Goal: Check status: Check status

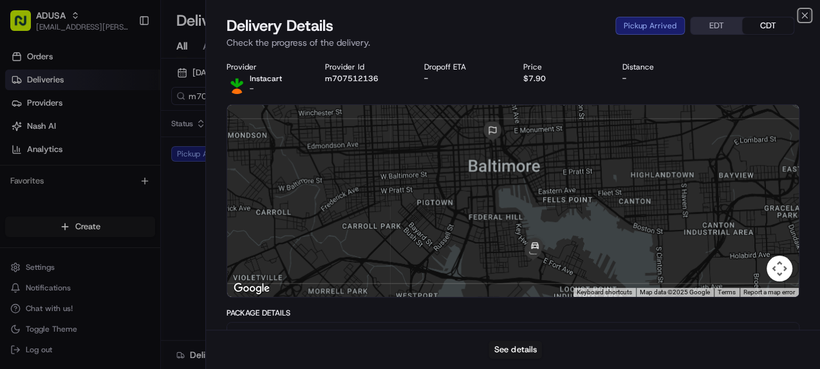
click at [807, 13] on icon "button" at bounding box center [804, 15] width 5 height 5
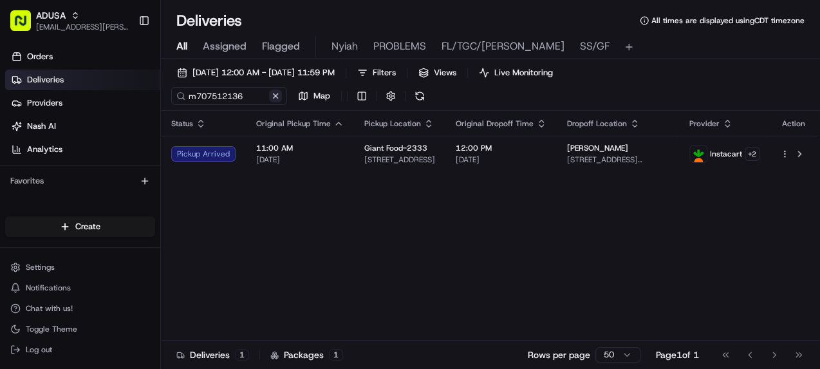
click at [275, 95] on button at bounding box center [275, 95] width 13 height 13
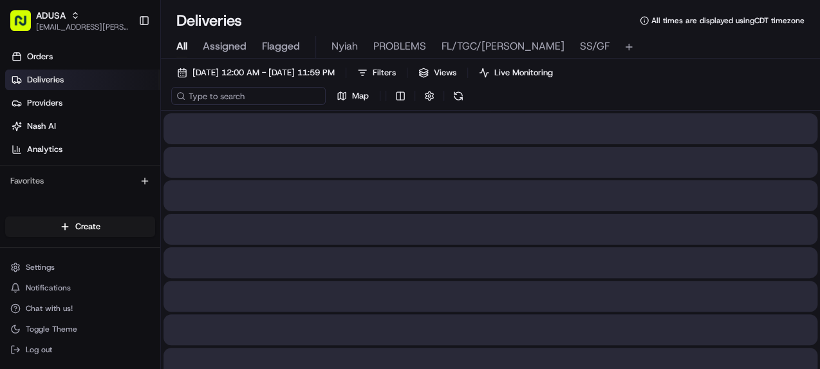
click at [221, 94] on input at bounding box center [248, 96] width 154 height 18
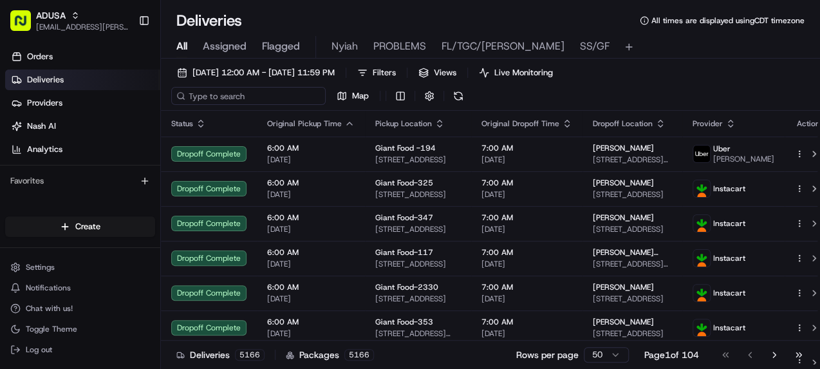
paste input "m707986213"
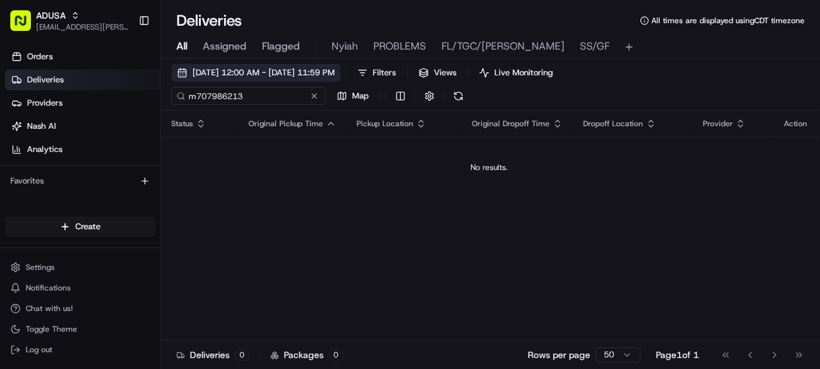
type input "m707986213"
click at [261, 71] on span "08/24/2025 12:00 AM - 08/24/2025 11:59 PM" at bounding box center [263, 73] width 142 height 12
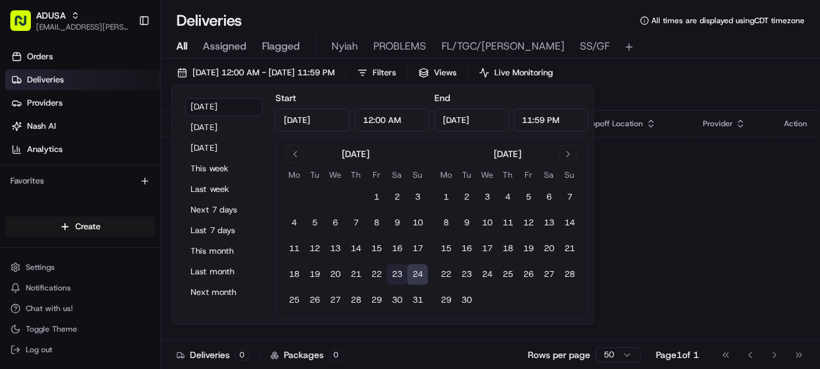
click at [397, 273] on button "23" at bounding box center [396, 274] width 21 height 21
type input "Aug 23, 2025"
click at [659, 231] on div "Status Original Pickup Time Pickup Location Original Dropoff Time Dropoff Locat…" at bounding box center [489, 237] width 657 height 253
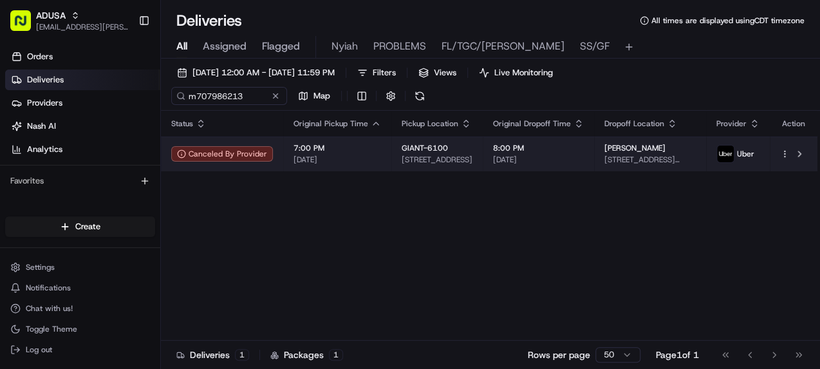
click at [426, 151] on span "GIANT-6100" at bounding box center [425, 148] width 46 height 10
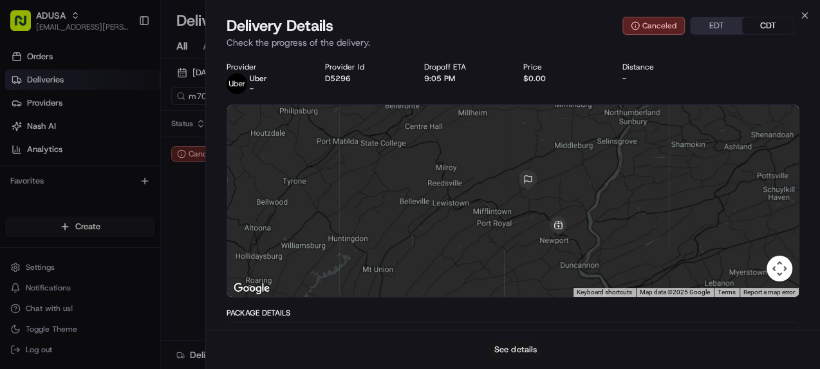
click at [512, 346] on button "See details" at bounding box center [515, 350] width 53 height 18
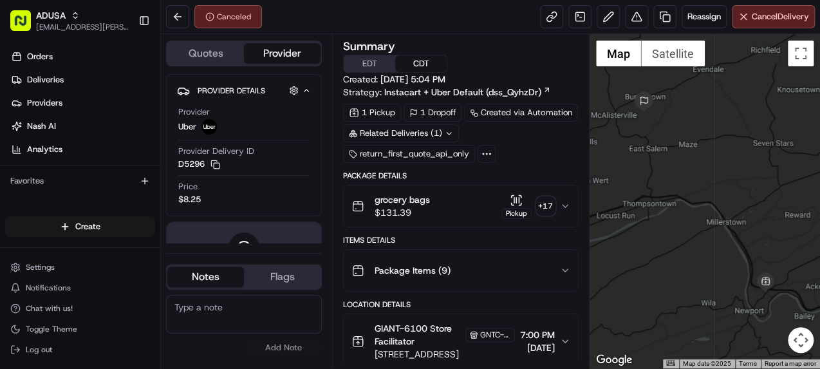
scroll to position [51, 0]
